Goal: Check status

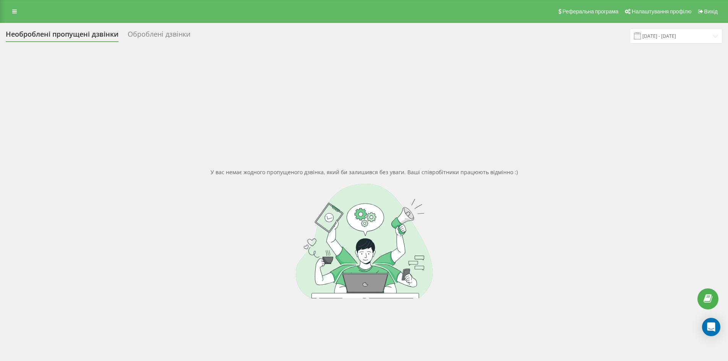
click at [162, 34] on div "Оброблені дзвінки" at bounding box center [159, 36] width 63 height 12
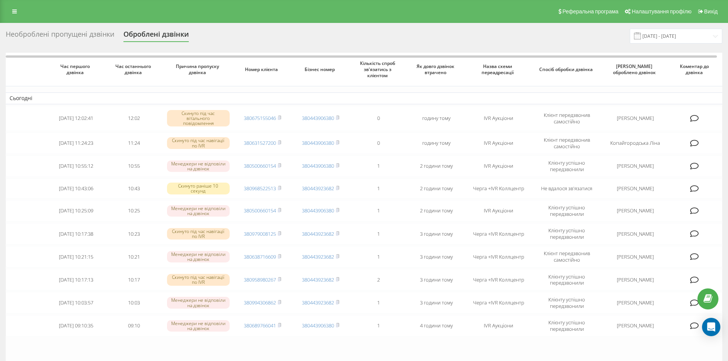
click at [83, 34] on div "Необроблені пропущені дзвінки" at bounding box center [60, 36] width 109 height 12
